Goal: Transaction & Acquisition: Get a Quote

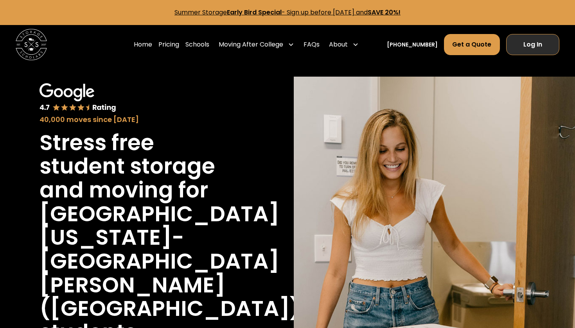
click at [510, 46] on link "Log In" at bounding box center [533, 44] width 53 height 21
click at [520, 53] on link "Log In" at bounding box center [533, 44] width 53 height 21
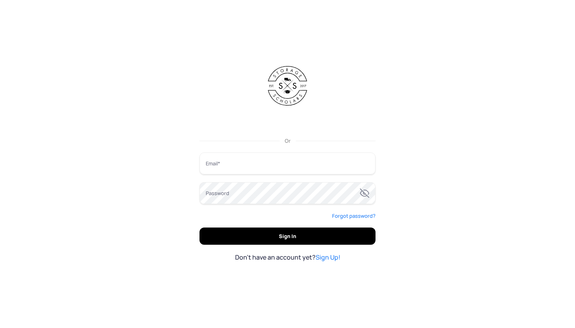
click at [325, 132] on form "Or Email Password Forgot password? Sign In Don't have an account yet? Sign Up!" at bounding box center [288, 164] width 176 height 196
click at [314, 128] on div "Sign in with Google. Opens in new tab" at bounding box center [288, 121] width 76 height 17
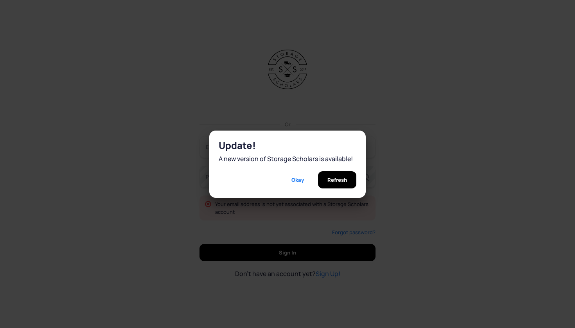
click at [347, 178] on div "Refresh" at bounding box center [337, 179] width 38 height 17
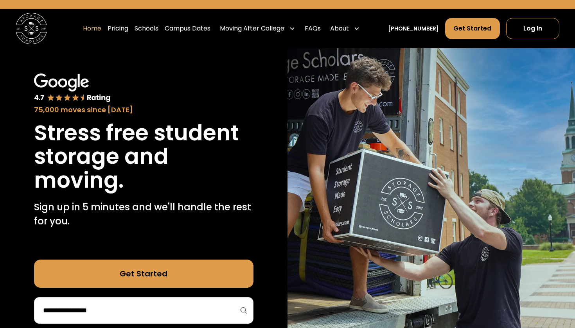
scroll to position [18, 0]
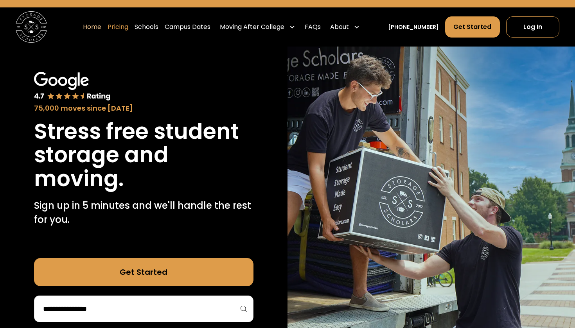
click at [128, 33] on link "Pricing" at bounding box center [118, 27] width 21 height 22
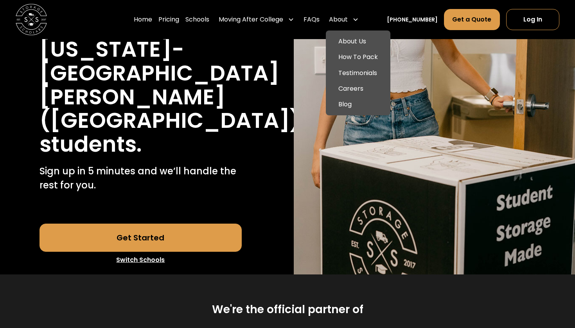
scroll to position [206, 0]
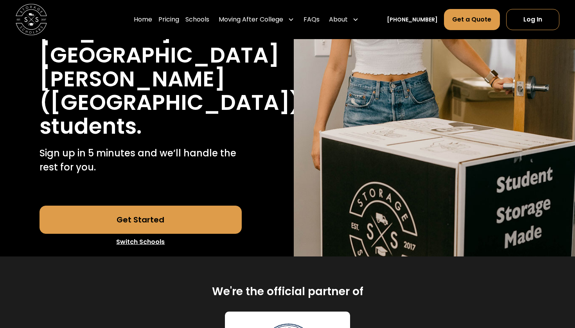
click at [147, 234] on link "Switch Schools" at bounding box center [141, 242] width 203 height 16
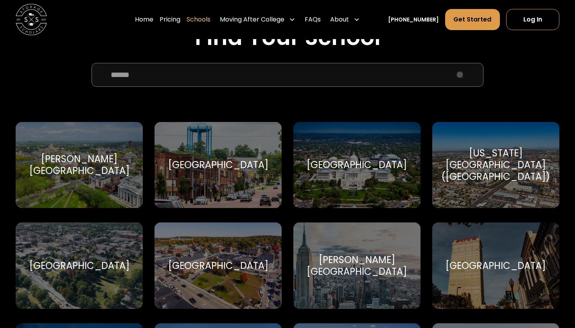
scroll to position [289, 0]
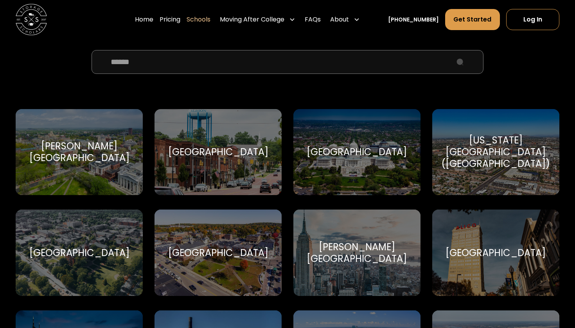
click at [185, 61] on input "School Select Form" at bounding box center [288, 61] width 393 height 23
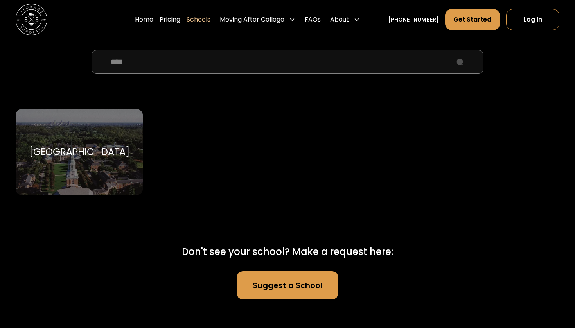
type input "****"
click at [103, 146] on div "Wake Forest University" at bounding box center [79, 152] width 100 height 12
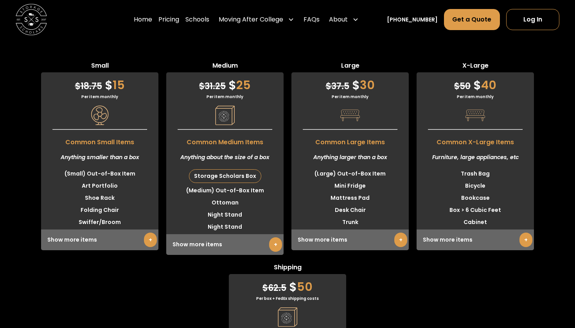
scroll to position [2399, 0]
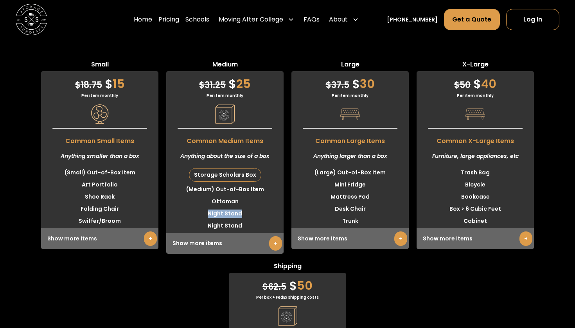
drag, startPoint x: 209, startPoint y: 233, endPoint x: 241, endPoint y: 235, distance: 32.2
click at [241, 220] on li "Night Stand" at bounding box center [224, 214] width 117 height 12
copy li "Night Stand"
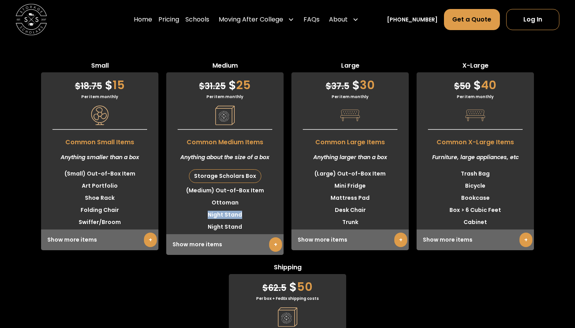
scroll to position [2396, 0]
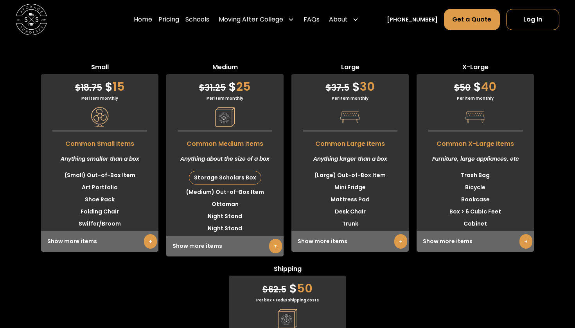
click at [398, 76] on div "Small $ 18.75 $ 15 Per item monthly Common Small Items Anything smaller than a …" at bounding box center [287, 251] width 575 height 453
click at [479, 16] on link "Get a Quote" at bounding box center [472, 19] width 56 height 21
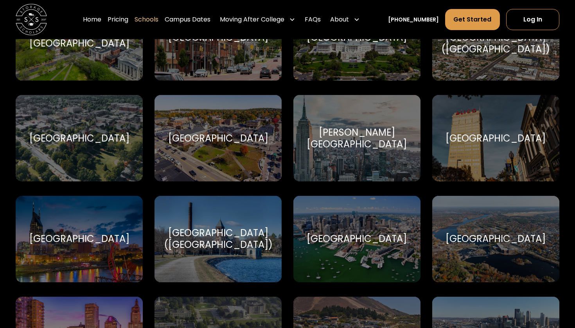
scroll to position [404, 0]
